Goal: Task Accomplishment & Management: Use online tool/utility

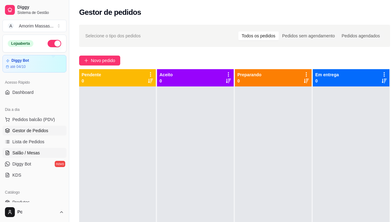
click at [28, 154] on span "Salão / Mesas" at bounding box center [26, 153] width 28 height 6
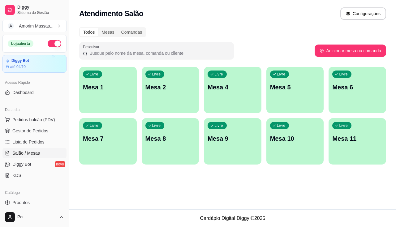
click at [161, 142] on p "Mesa 8" at bounding box center [170, 138] width 50 height 9
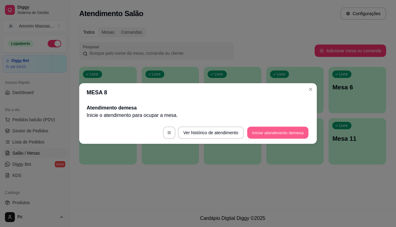
click at [284, 136] on button "Iniciar atendimento de mesa" at bounding box center [277, 133] width 61 height 12
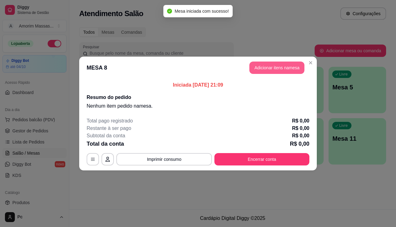
click at [290, 63] on button "Adicionar itens na mesa" at bounding box center [276, 68] width 55 height 12
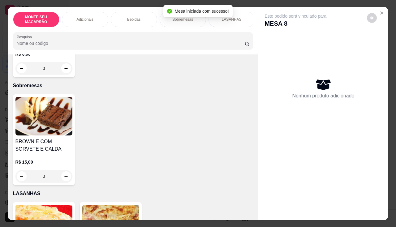
scroll to position [376, 0]
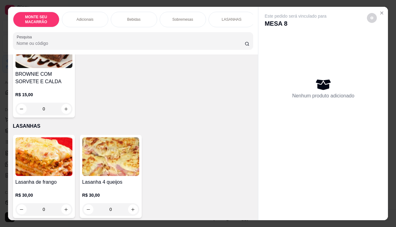
click at [56, 161] on img at bounding box center [43, 156] width 57 height 39
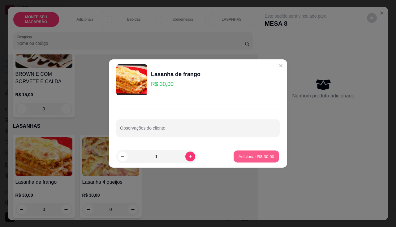
click at [260, 152] on button "Adicionar R$ 30,00" at bounding box center [255, 157] width 45 height 12
type input "1"
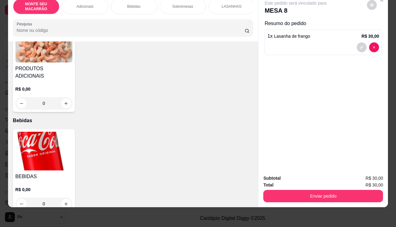
scroll to position [99, 0]
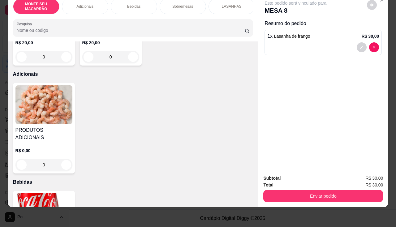
click at [61, 107] on img at bounding box center [43, 104] width 57 height 39
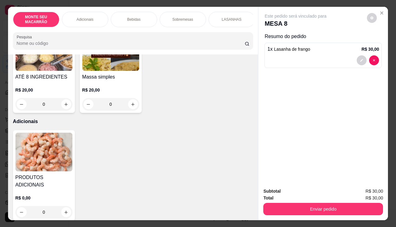
scroll to position [6, 0]
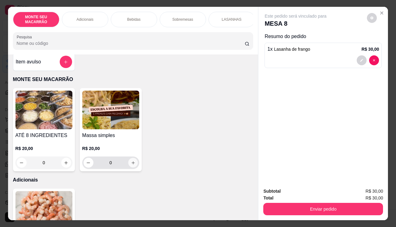
click at [130, 163] on icon "increase-product-quantity" at bounding box center [132, 162] width 5 height 5
type input "1"
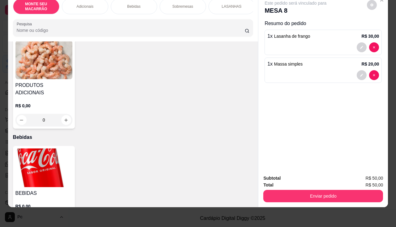
scroll to position [223, 0]
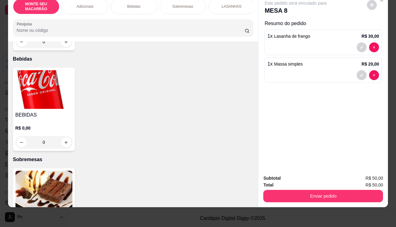
click at [33, 85] on img at bounding box center [43, 89] width 57 height 39
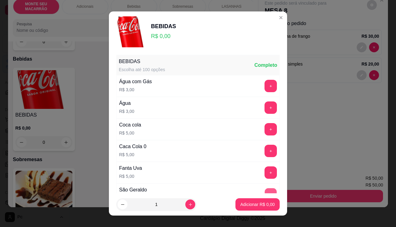
click at [265, 191] on button "+" at bounding box center [271, 194] width 12 height 12
click at [253, 209] on button "Adicionar R$ 5,00" at bounding box center [257, 204] width 44 height 12
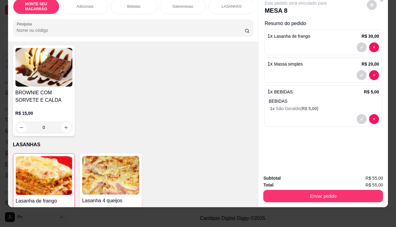
scroll to position [285, 0]
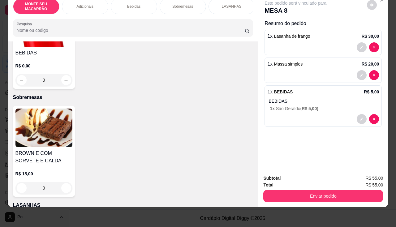
click at [43, 130] on img at bounding box center [43, 127] width 57 height 39
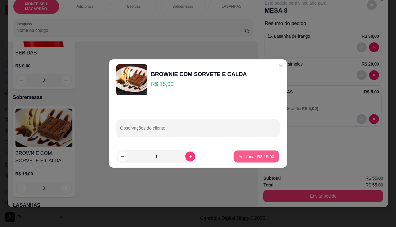
click at [259, 159] on p "Adicionar R$ 15,00" at bounding box center [256, 156] width 36 height 6
type input "1"
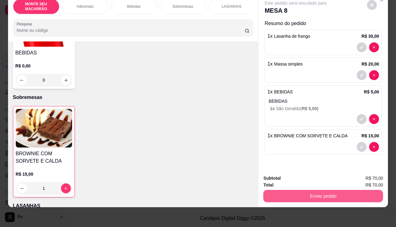
click at [355, 191] on button "Enviar pedido" at bounding box center [323, 196] width 120 height 12
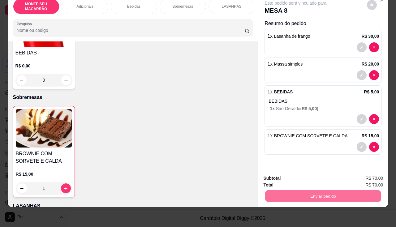
click at [309, 176] on button "Não registrar e enviar pedido" at bounding box center [302, 175] width 62 height 11
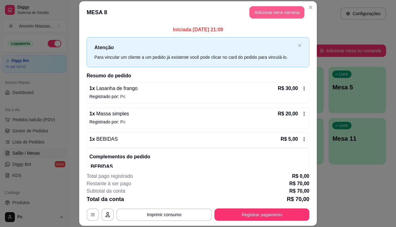
click at [282, 11] on button "Adicionar itens na mesa" at bounding box center [276, 12] width 55 height 12
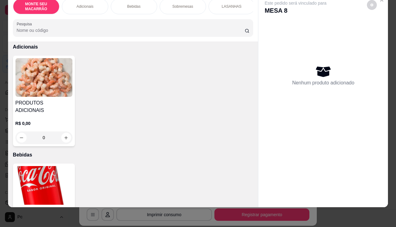
scroll to position [160, 0]
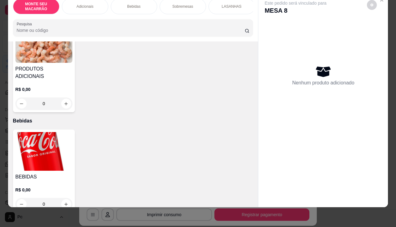
click at [35, 134] on img at bounding box center [43, 151] width 57 height 39
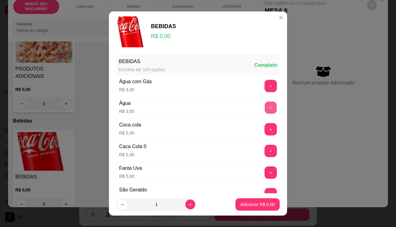
click at [265, 107] on button "+" at bounding box center [271, 107] width 12 height 12
click at [247, 200] on button "Adicionar R$ 3,00" at bounding box center [257, 204] width 44 height 12
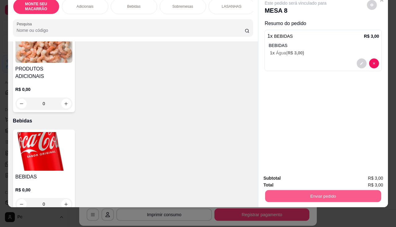
click at [302, 196] on button "Enviar pedido" at bounding box center [323, 196] width 116 height 12
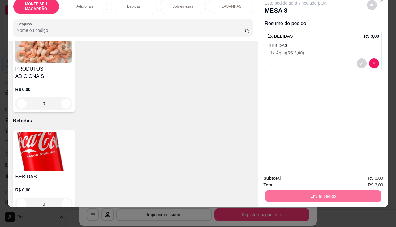
click at [322, 177] on button "Não registrar e enviar pedido" at bounding box center [302, 176] width 64 height 12
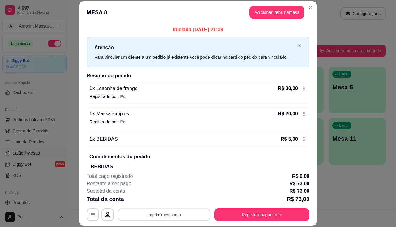
click at [181, 213] on button "Imprimir consumo" at bounding box center [164, 215] width 93 height 12
click at [158, 202] on button "IMPRESSORA" at bounding box center [163, 200] width 43 height 10
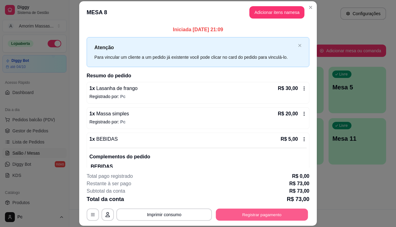
click at [260, 214] on button "Registrar pagamento" at bounding box center [262, 215] width 92 height 12
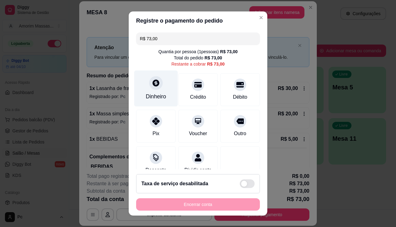
click at [154, 85] on icon at bounding box center [155, 82] width 7 height 7
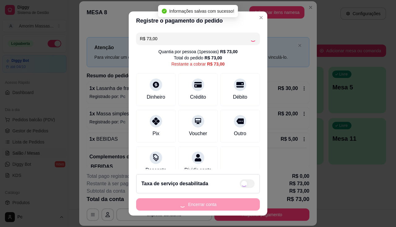
type input "R$ 0,00"
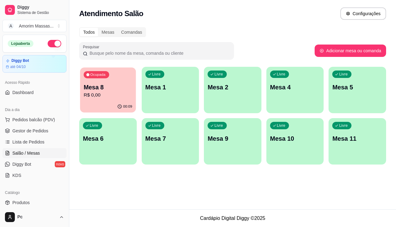
click at [106, 98] on p "R$ 0,00" at bounding box center [107, 94] width 49 height 7
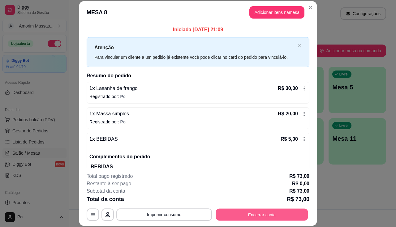
click at [250, 214] on button "Encerrar conta" at bounding box center [262, 215] width 92 height 12
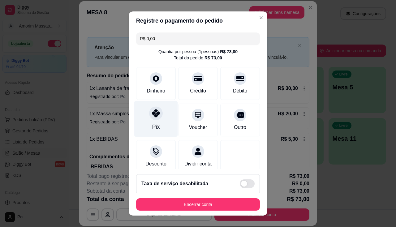
click at [152, 118] on div at bounding box center [156, 113] width 14 height 14
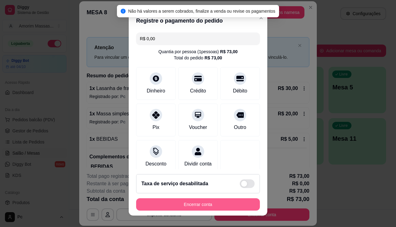
click at [165, 206] on button "Encerrar conta" at bounding box center [198, 204] width 124 height 12
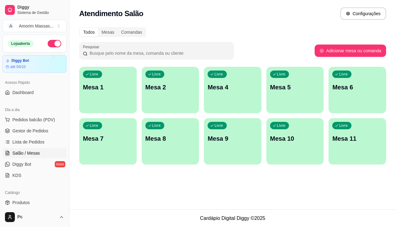
click at [345, 93] on div "Livre Mesa 6" at bounding box center [356, 86] width 57 height 39
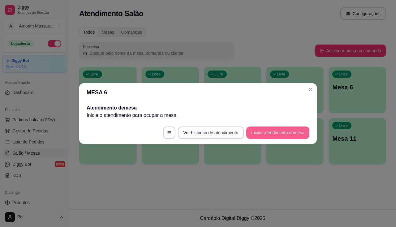
click at [282, 135] on button "Iniciar atendimento de mesa" at bounding box center [277, 132] width 63 height 12
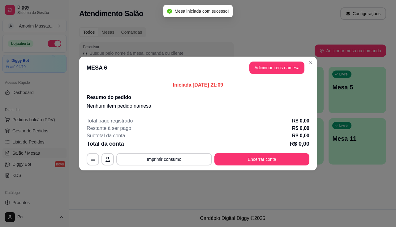
click at [258, 74] on header "MESA 6 Adicionar itens na mesa" at bounding box center [197, 68] width 237 height 22
click at [263, 67] on button "Adicionar itens na mesa" at bounding box center [276, 68] width 55 height 12
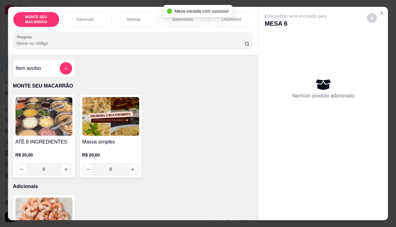
click at [121, 124] on img at bounding box center [110, 116] width 57 height 39
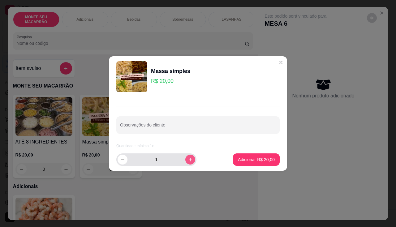
click at [188, 158] on icon "increase-product-quantity" at bounding box center [190, 159] width 5 height 5
type input "3"
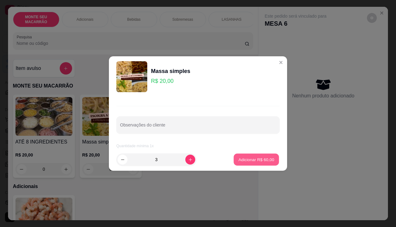
click at [253, 160] on p "Adicionar R$ 60,00" at bounding box center [256, 159] width 36 height 6
type input "3"
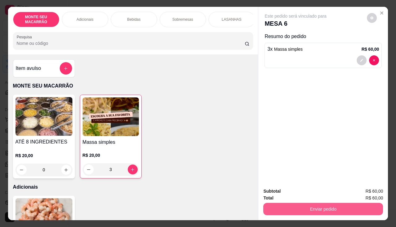
click at [296, 210] on button "Enviar pedido" at bounding box center [323, 209] width 120 height 12
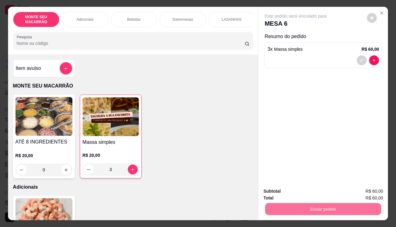
click at [293, 190] on button "Não registrar e enviar pedido" at bounding box center [302, 191] width 64 height 12
